Goal: Transaction & Acquisition: Purchase product/service

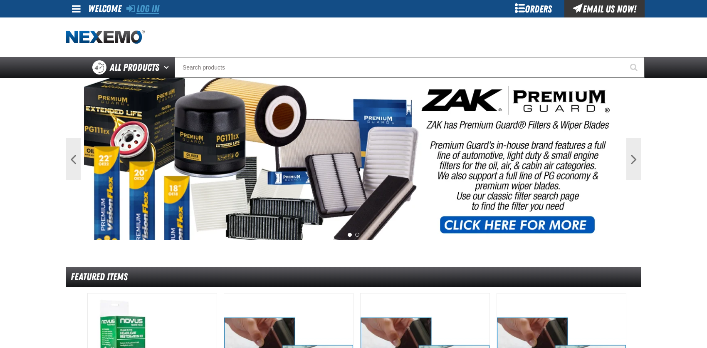
click at [154, 10] on link "Log In" at bounding box center [142, 9] width 33 height 12
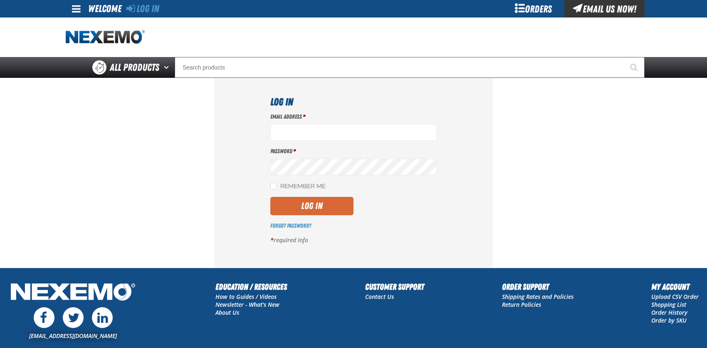
type input "bcybulski@joemyerscars.com"
click at [302, 209] on button "Log In" at bounding box center [311, 206] width 83 height 18
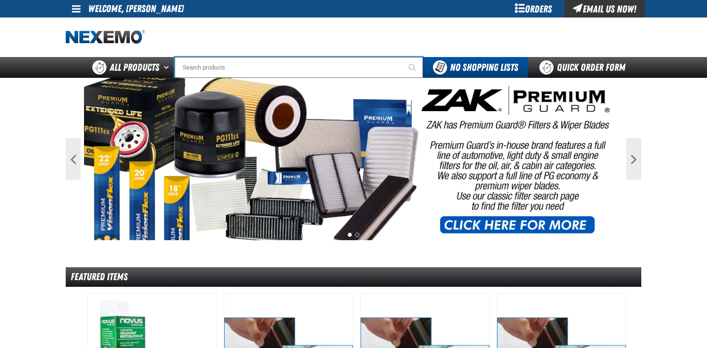
click at [201, 69] on input "Search" at bounding box center [299, 67] width 248 height 21
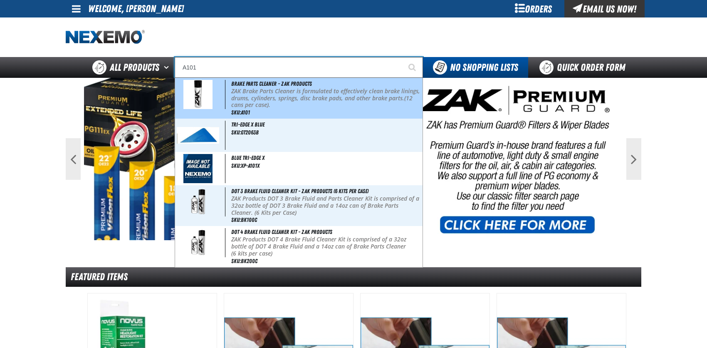
click at [209, 92] on img at bounding box center [197, 94] width 29 height 29
type input "Brake Parts Cleaner - ZAK Products"
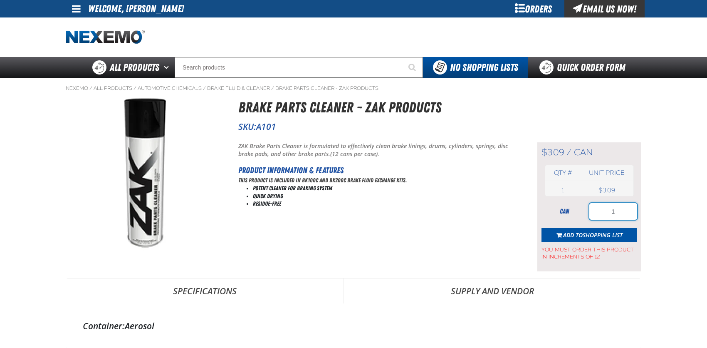
drag, startPoint x: 601, startPoint y: 208, endPoint x: 629, endPoint y: 210, distance: 27.9
click at [629, 210] on input "1" at bounding box center [613, 211] width 48 height 17
type input "48"
click at [601, 232] on span "Shopping List" at bounding box center [603, 235] width 40 height 8
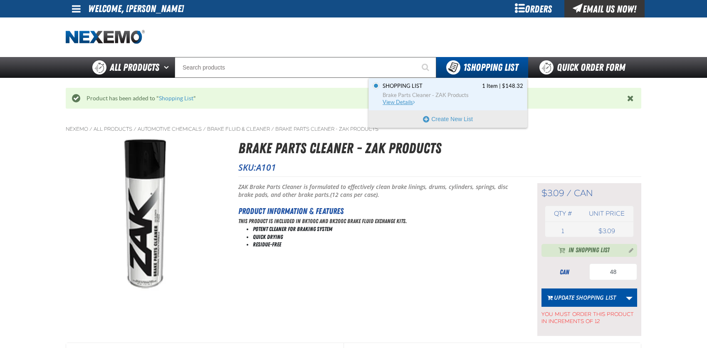
click at [410, 101] on span "View Details" at bounding box center [400, 102] width 34 height 6
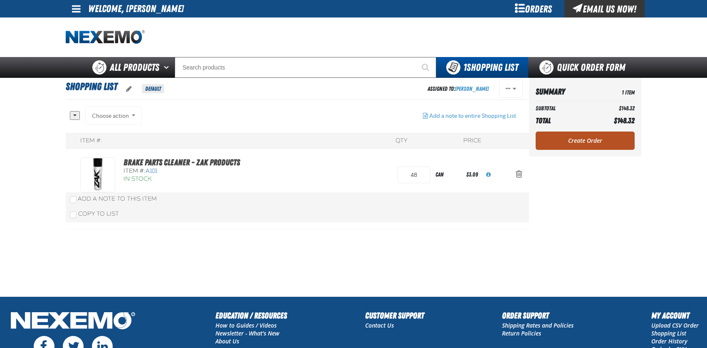
click at [601, 139] on link "Create Order" at bounding box center [585, 140] width 99 height 18
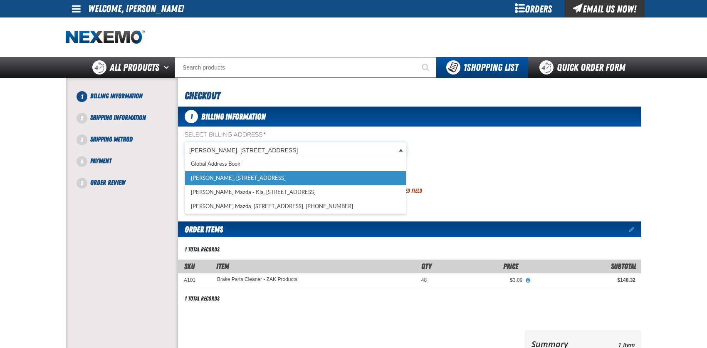
click at [390, 149] on body "Skip to Main Content Staging Site 5.1 Upgrade Site My Account My Account Suppor…" at bounding box center [353, 274] width 707 height 549
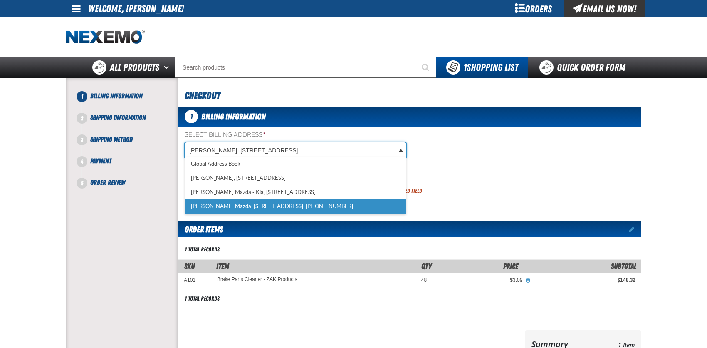
scroll to position [0, 3]
select select "a_318"
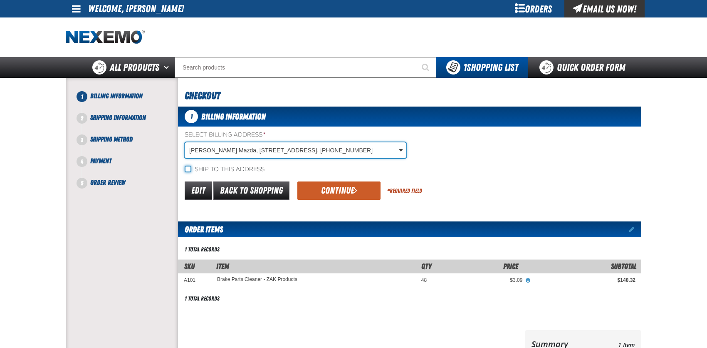
click at [187, 169] on input "Ship to this address" at bounding box center [188, 169] width 7 height 7
checkbox input "true"
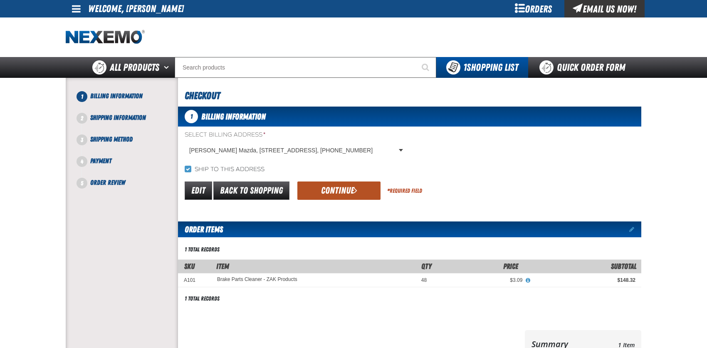
click at [355, 189] on span "submit" at bounding box center [355, 189] width 3 height 9
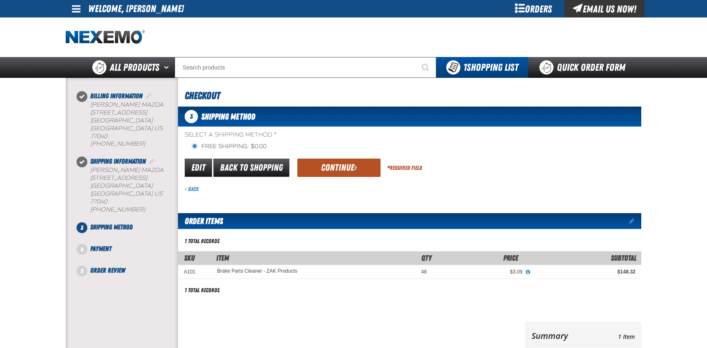
click at [339, 166] on button "Continue" at bounding box center [338, 167] width 83 height 18
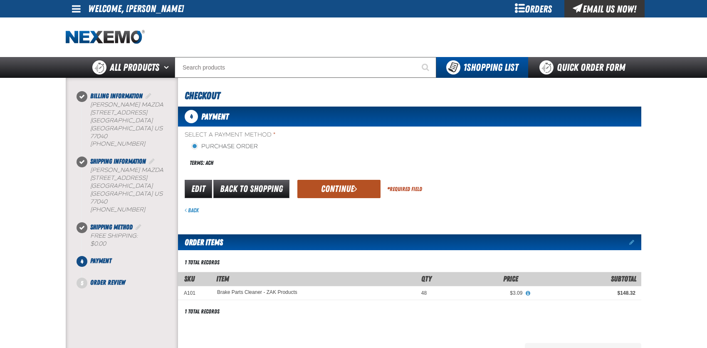
click at [339, 188] on button "Continue" at bounding box center [338, 189] width 83 height 18
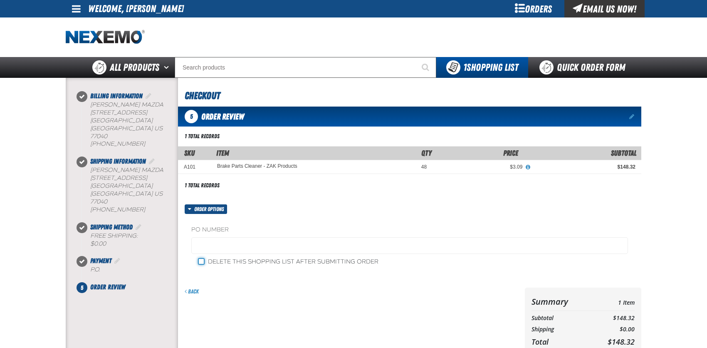
click at [200, 262] on input "Delete this shopping list after submitting order" at bounding box center [201, 261] width 7 height 7
checkbox input "true"
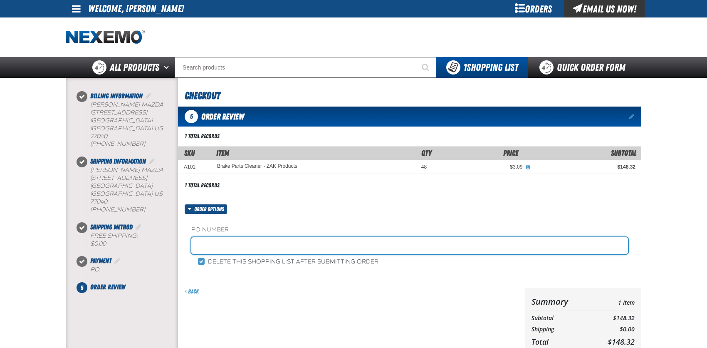
click at [206, 243] on input "text" at bounding box center [409, 245] width 437 height 17
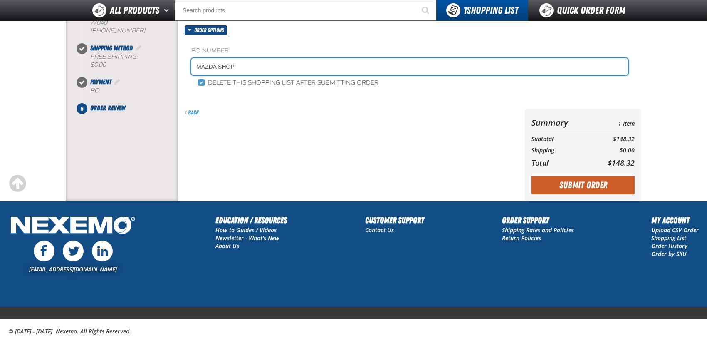
scroll to position [166, 0]
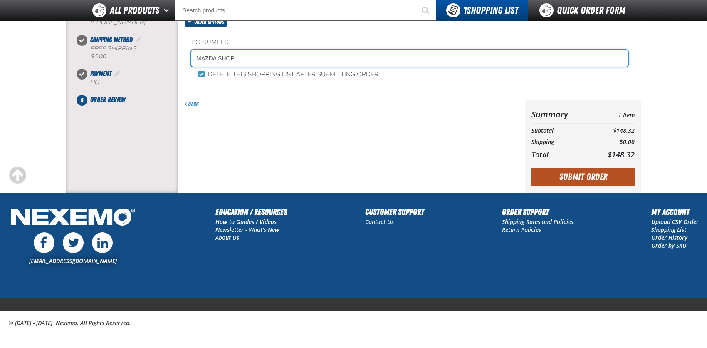
type input "MAZDA SHOP"
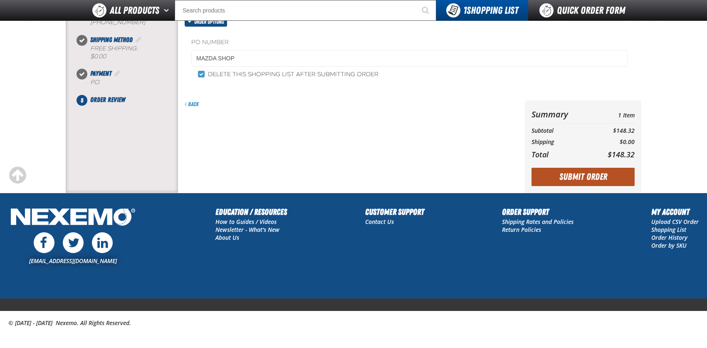
click at [571, 176] on button "Submit Order" at bounding box center [582, 177] width 103 height 18
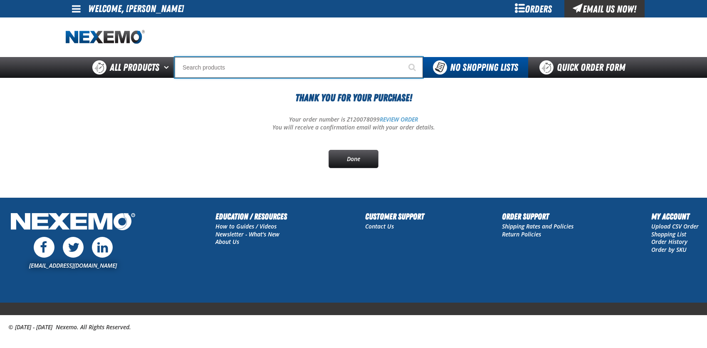
click at [185, 68] on input "Search" at bounding box center [299, 67] width 248 height 21
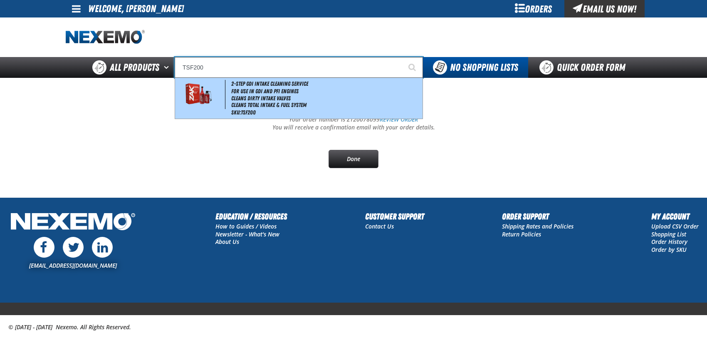
click at [191, 99] on img at bounding box center [198, 94] width 38 height 29
type input "2-Step GDI Intake Cleaning Service"
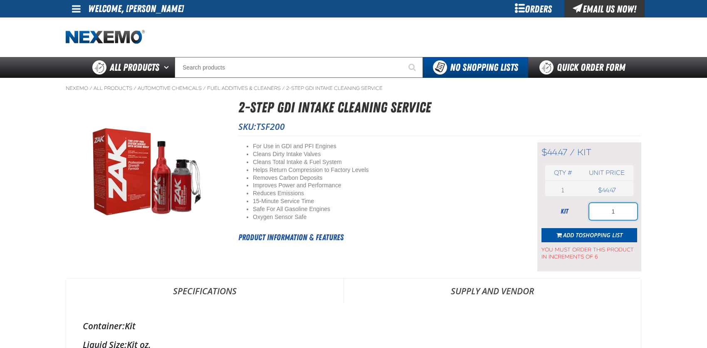
drag, startPoint x: 610, startPoint y: 214, endPoint x: 618, endPoint y: 214, distance: 7.5
click at [618, 214] on input "1" at bounding box center [613, 211] width 48 height 17
type input "18"
click at [597, 234] on span "Shopping List" at bounding box center [603, 235] width 40 height 8
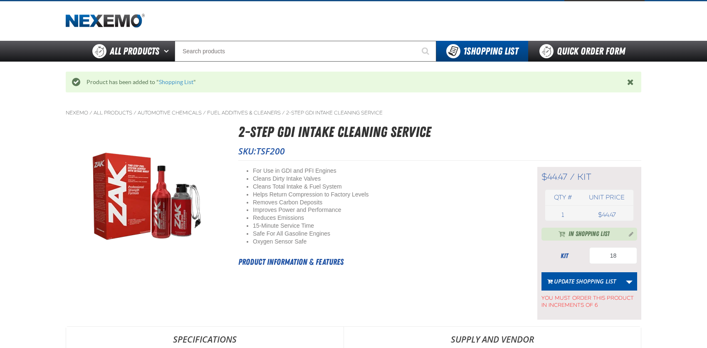
scroll to position [32, 0]
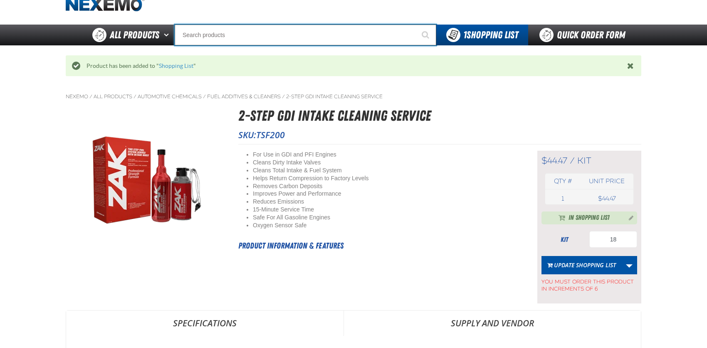
click at [194, 35] on input "Search" at bounding box center [306, 35] width 262 height 21
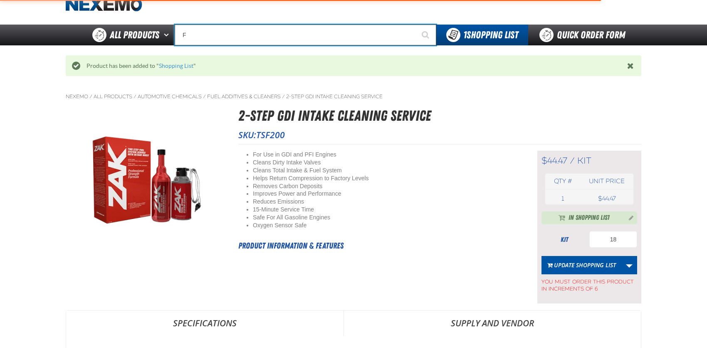
type input "FI"
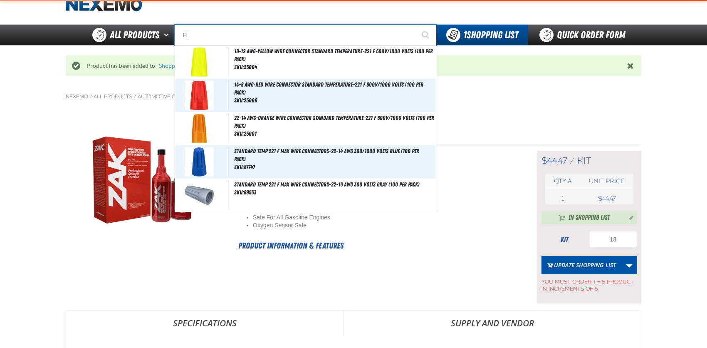
type input "FIAT"
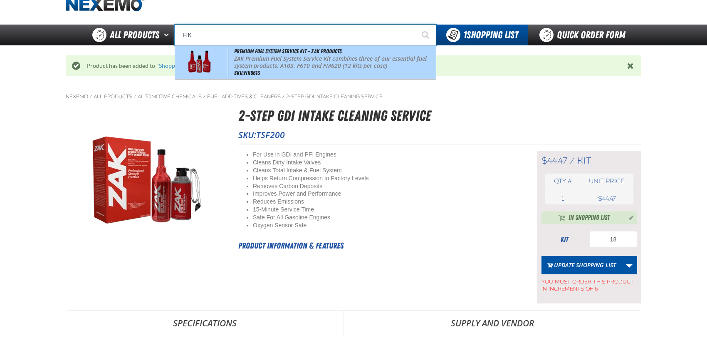
click at [200, 55] on img at bounding box center [199, 61] width 38 height 29
type input "Premium Fuel System Service Kit - ZAK Products"
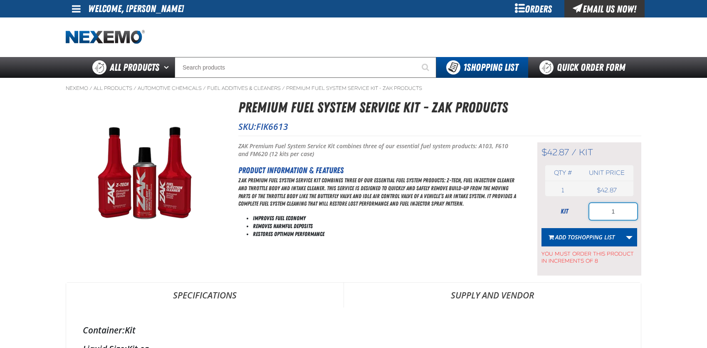
drag, startPoint x: 609, startPoint y: 215, endPoint x: 615, endPoint y: 214, distance: 6.3
click at [615, 214] on input "1" at bounding box center [613, 211] width 48 height 17
type input "8"
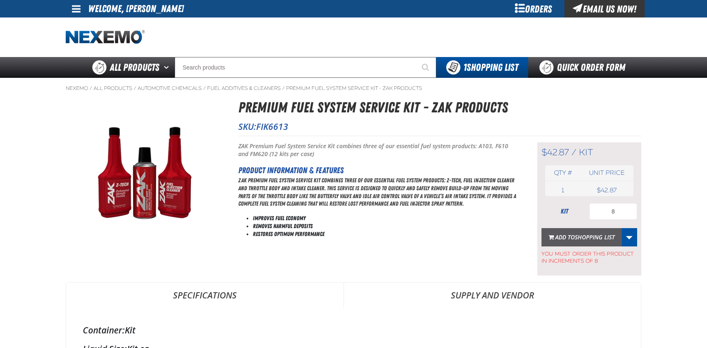
click at [605, 234] on span "Shopping List" at bounding box center [595, 237] width 40 height 8
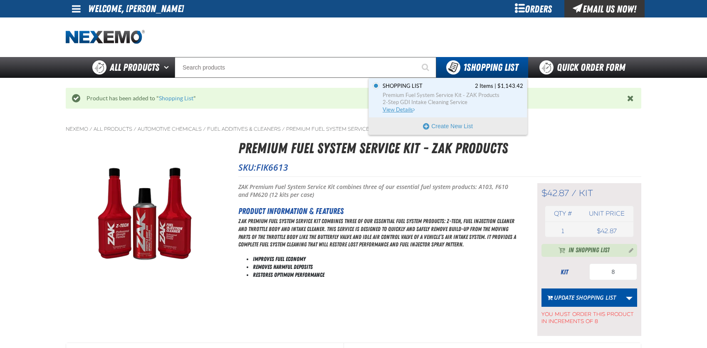
click at [397, 111] on span "View Details" at bounding box center [400, 109] width 34 height 6
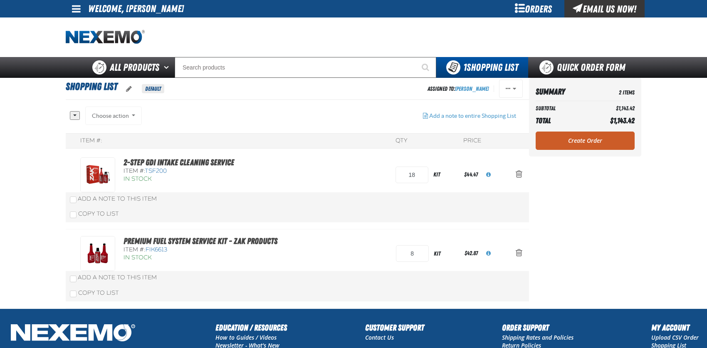
click at [95, 120] on div "Choose action Add to Shopping List1 Add to Shopping Cart Add to Shopping Cart A…" at bounding box center [113, 115] width 57 height 18
click at [614, 141] on link "Create Order" at bounding box center [585, 140] width 99 height 18
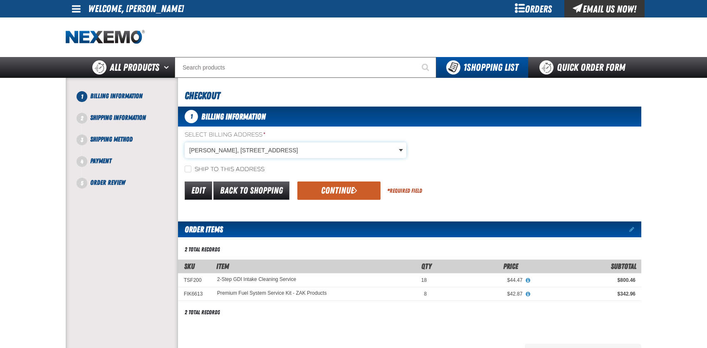
click at [234, 143] on body "Skip to Main Content Staging Site 5.1 Upgrade Site My Account My Account Suppor…" at bounding box center [353, 281] width 707 height 562
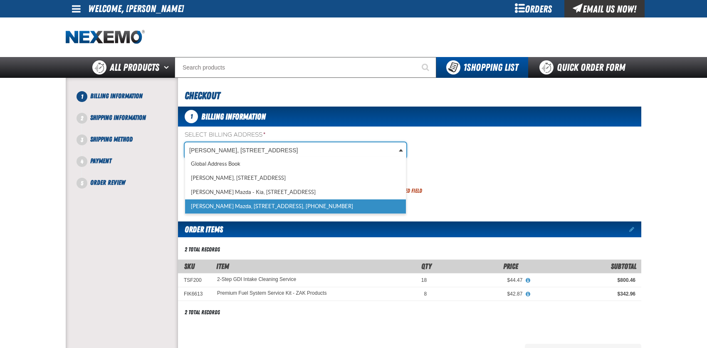
scroll to position [0, 3]
select select "a_318"
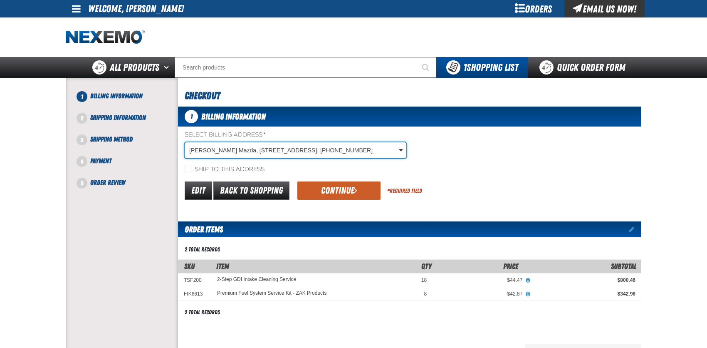
click at [191, 166] on label "Ship to this address" at bounding box center [225, 170] width 80 height 8
click at [191, 166] on input "Ship to this address" at bounding box center [188, 169] width 7 height 7
checkbox input "true"
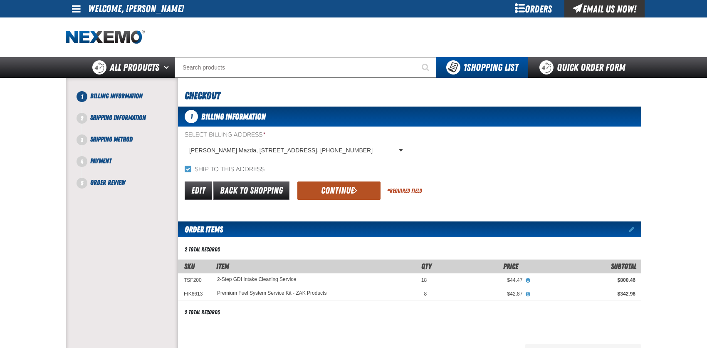
click at [315, 189] on button "Continue" at bounding box center [338, 190] width 83 height 18
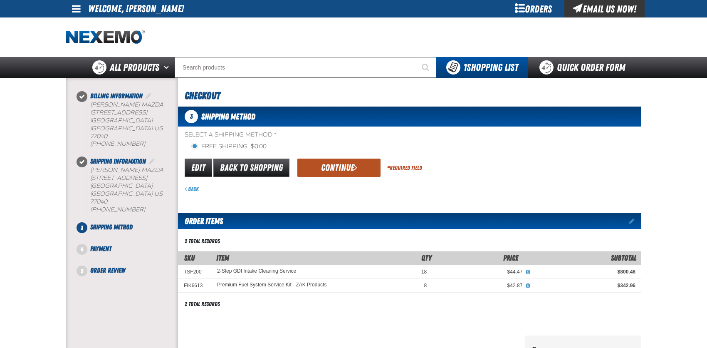
click at [323, 169] on button "Continue" at bounding box center [338, 167] width 83 height 18
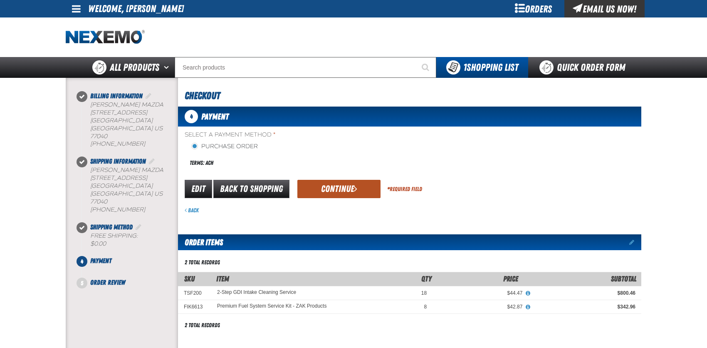
click at [326, 185] on button "Continue" at bounding box center [338, 189] width 83 height 18
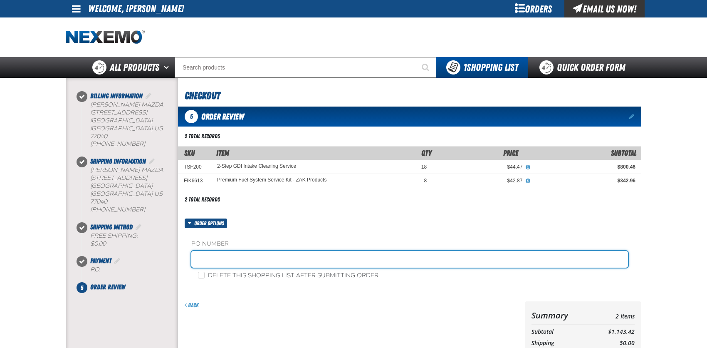
click at [210, 258] on input "text" at bounding box center [409, 259] width 437 height 17
type input "MAZDA PARTS"
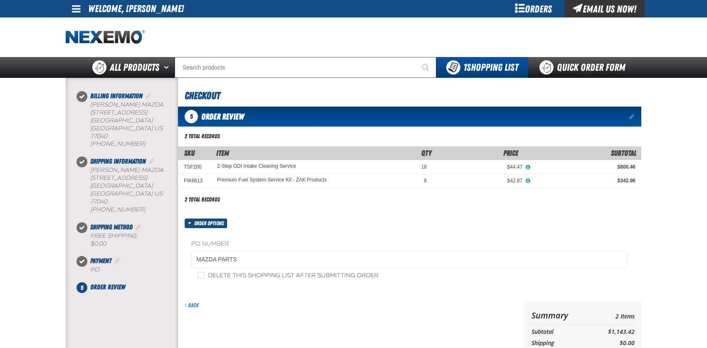
click at [260, 225] on div "Order options PO Number MAZDA PARTS Delete this shopping list after submitting …" at bounding box center [409, 254] width 463 height 73
click at [202, 273] on input "Delete this shopping list after submitting order" at bounding box center [201, 275] width 7 height 7
checkbox input "true"
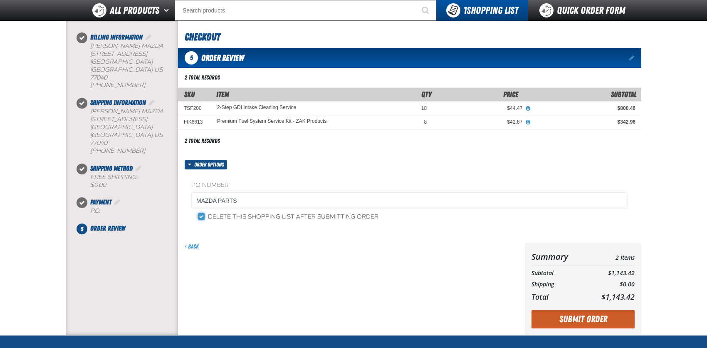
scroll to position [83, 0]
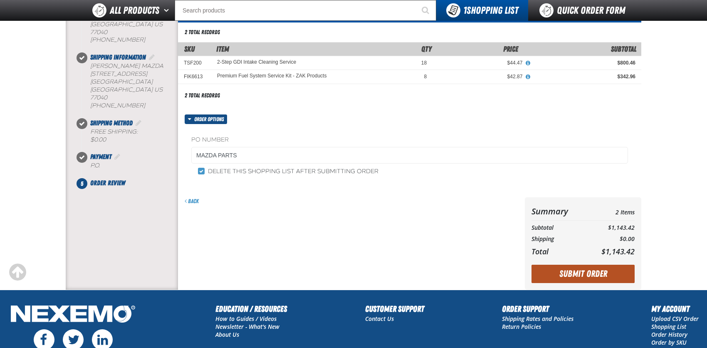
click at [609, 275] on button "Submit Order" at bounding box center [582, 273] width 103 height 18
